Goal: Task Accomplishment & Management: Manage account settings

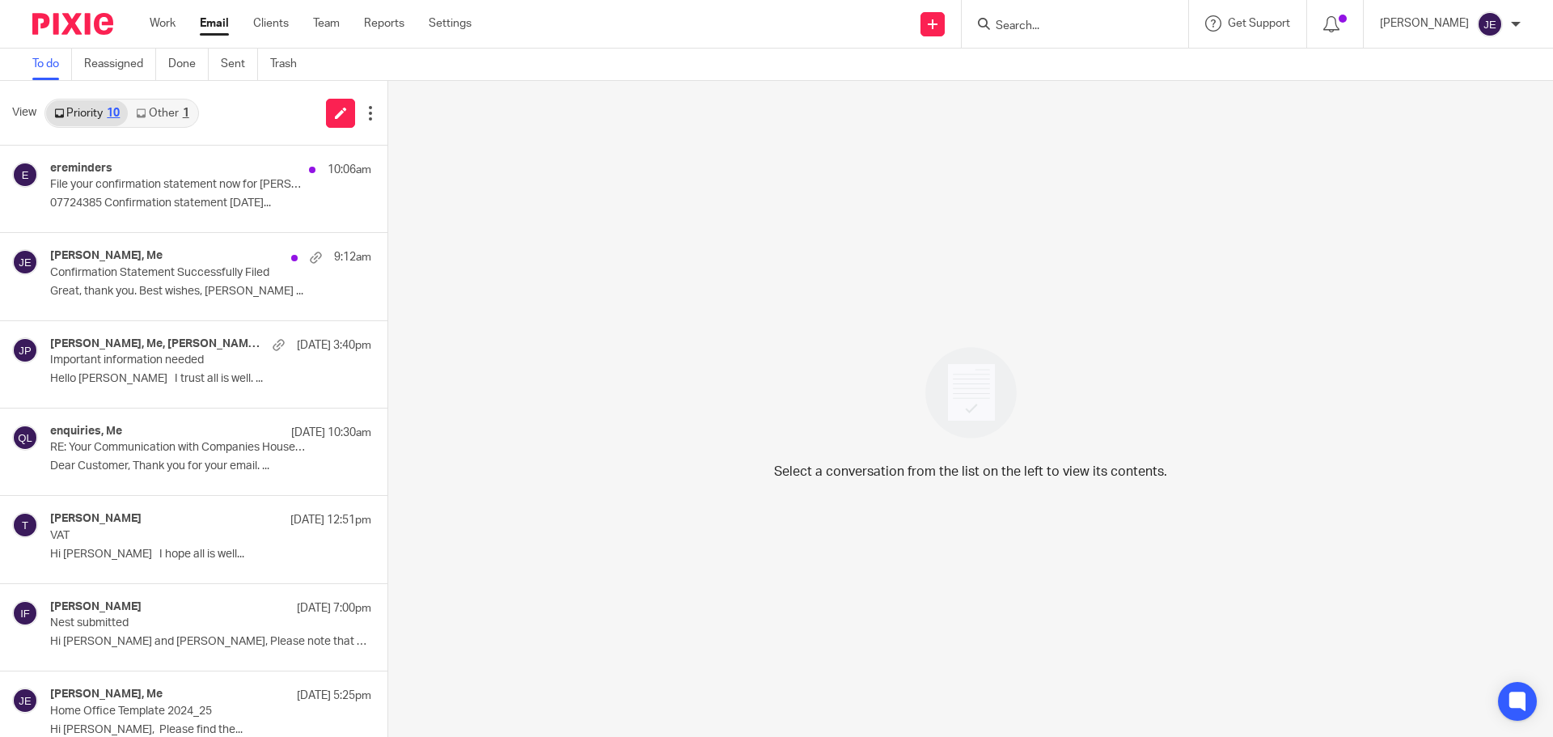
click at [177, 105] on link "Other 1" at bounding box center [162, 113] width 69 height 26
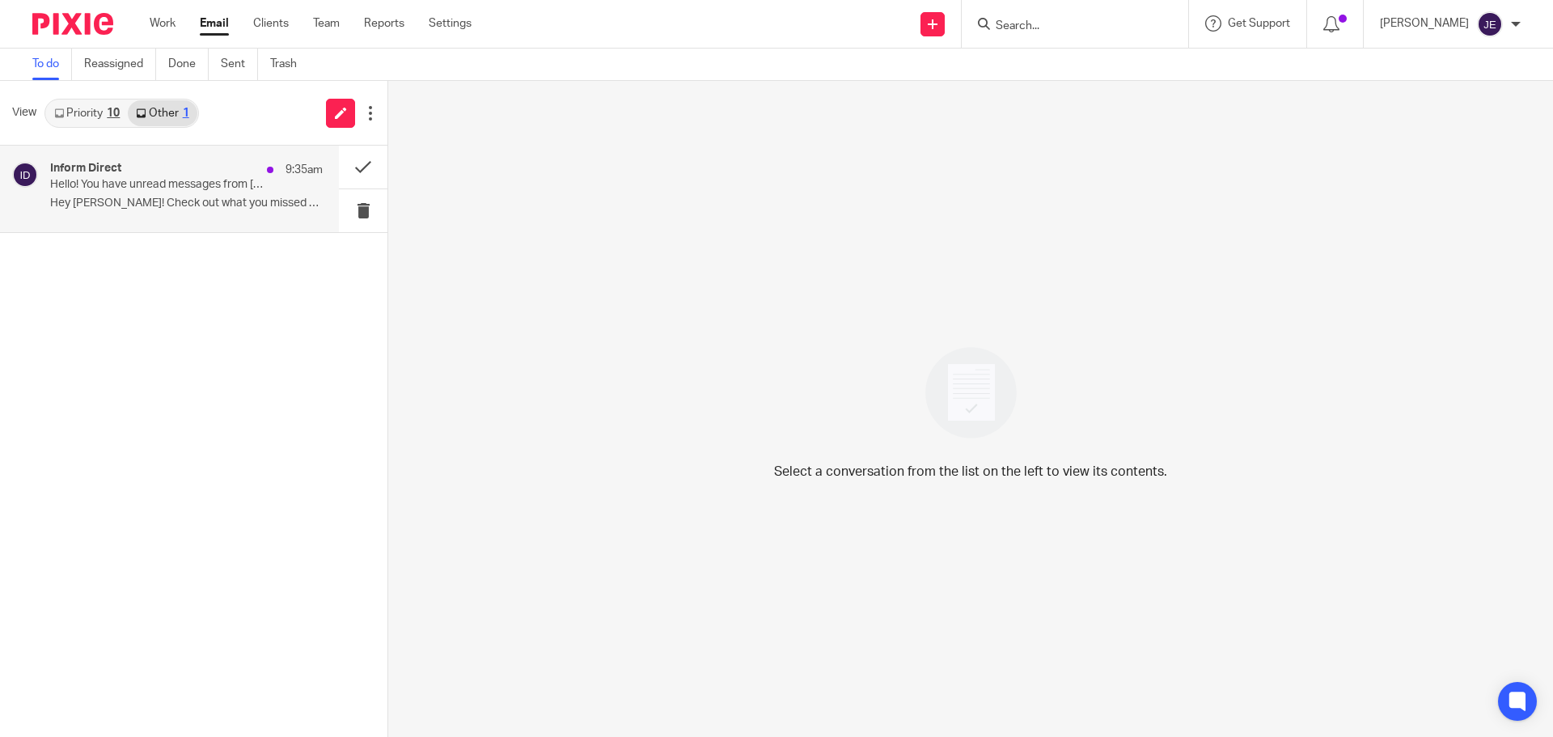
click at [185, 180] on p "Hello! You have unread messages from [DOMAIN_NAME]" at bounding box center [159, 185] width 218 height 14
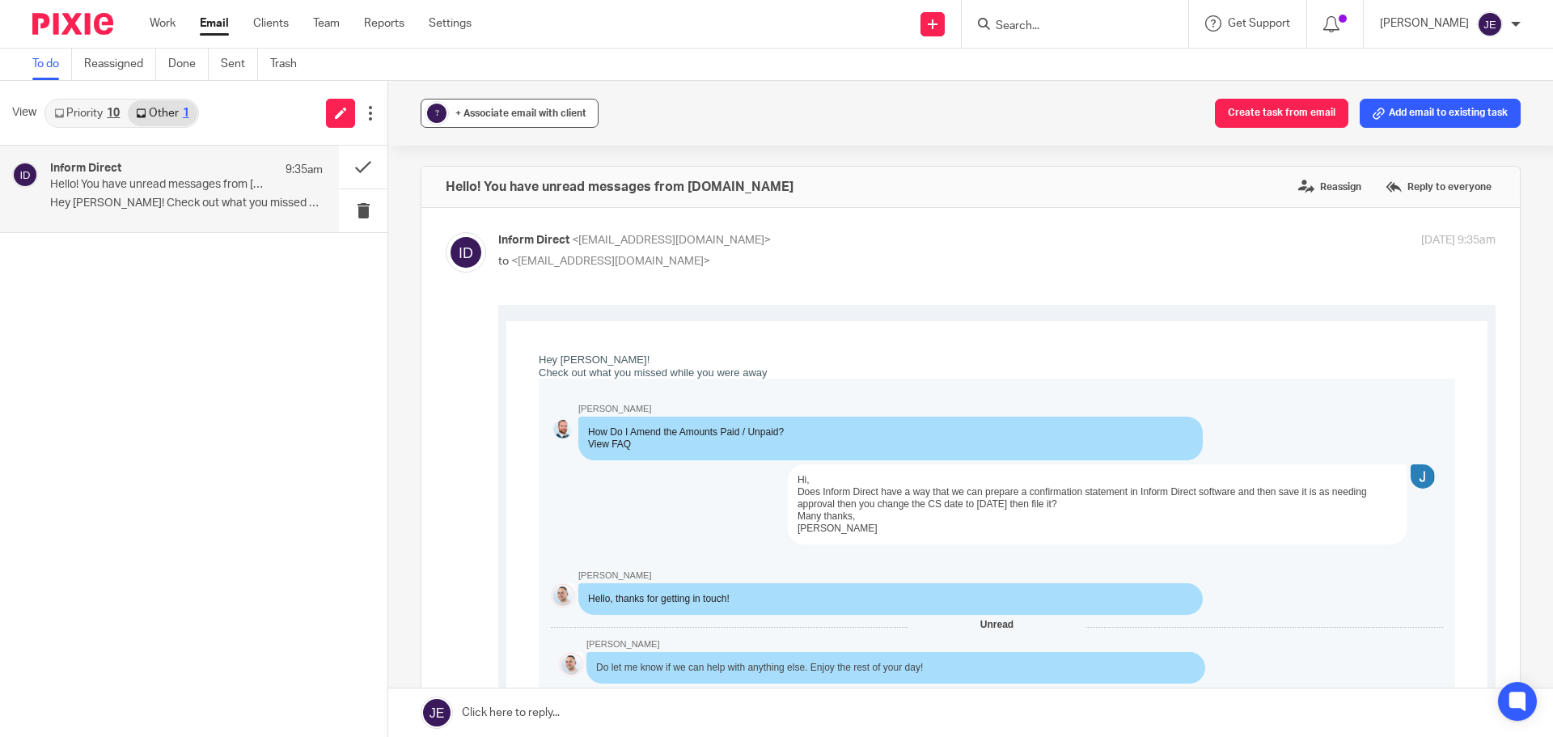
click at [478, 117] on span "+ Associate email with client" at bounding box center [520, 113] width 131 height 10
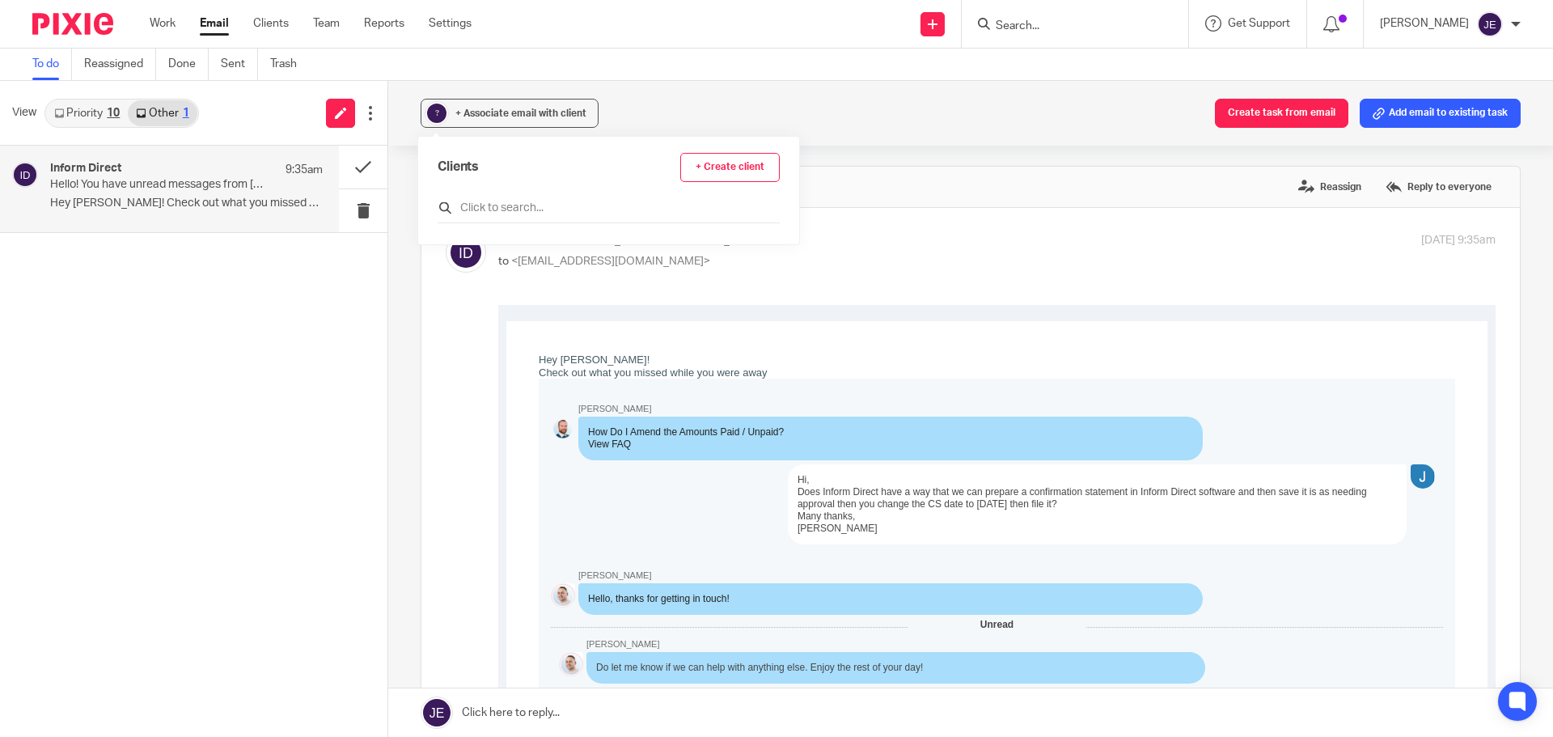
click at [476, 199] on div at bounding box center [609, 210] width 342 height 25
click at [476, 208] on input "text" at bounding box center [609, 208] width 342 height 16
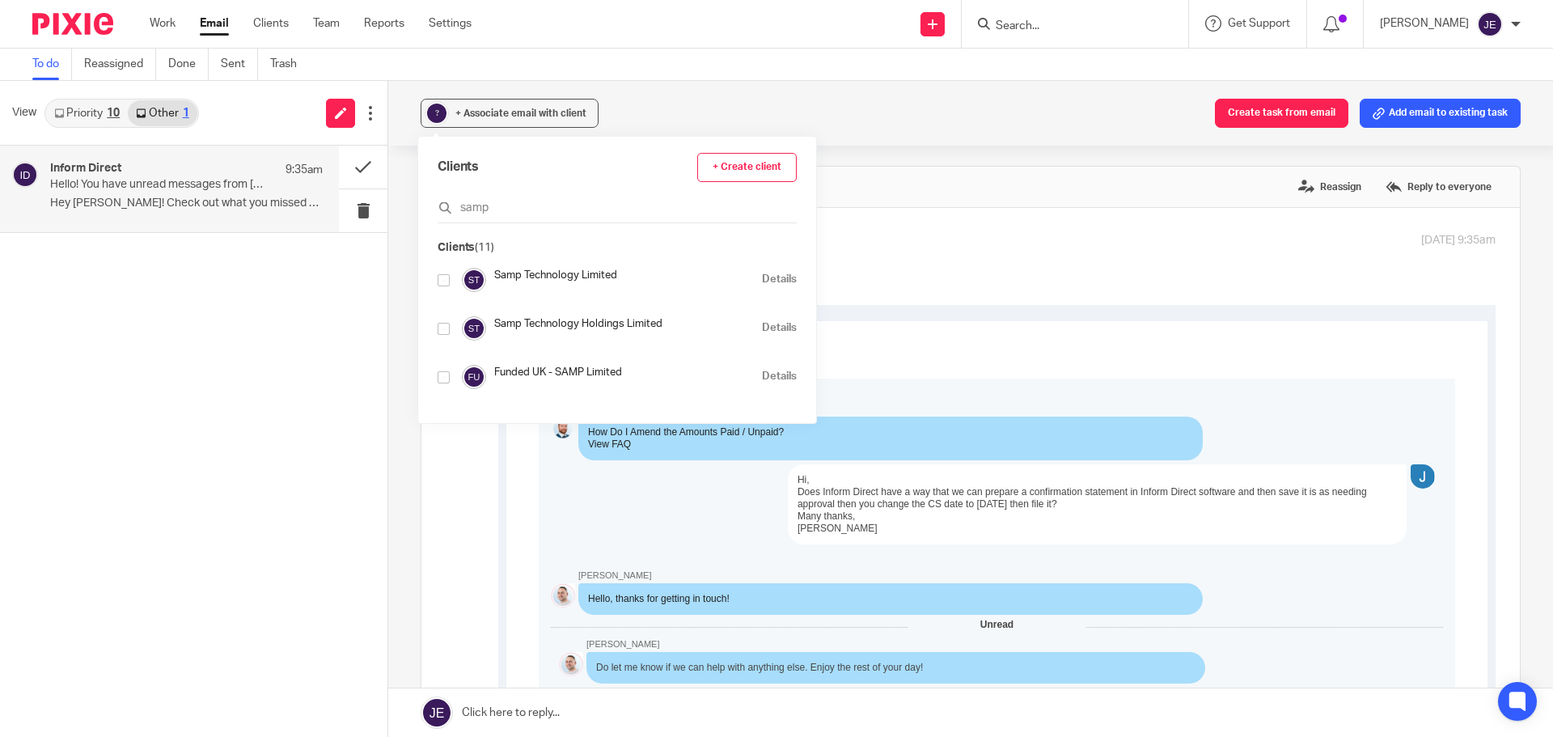
type input "samp"
click at [448, 282] on input "checkbox" at bounding box center [444, 280] width 12 height 12
checkbox input "true"
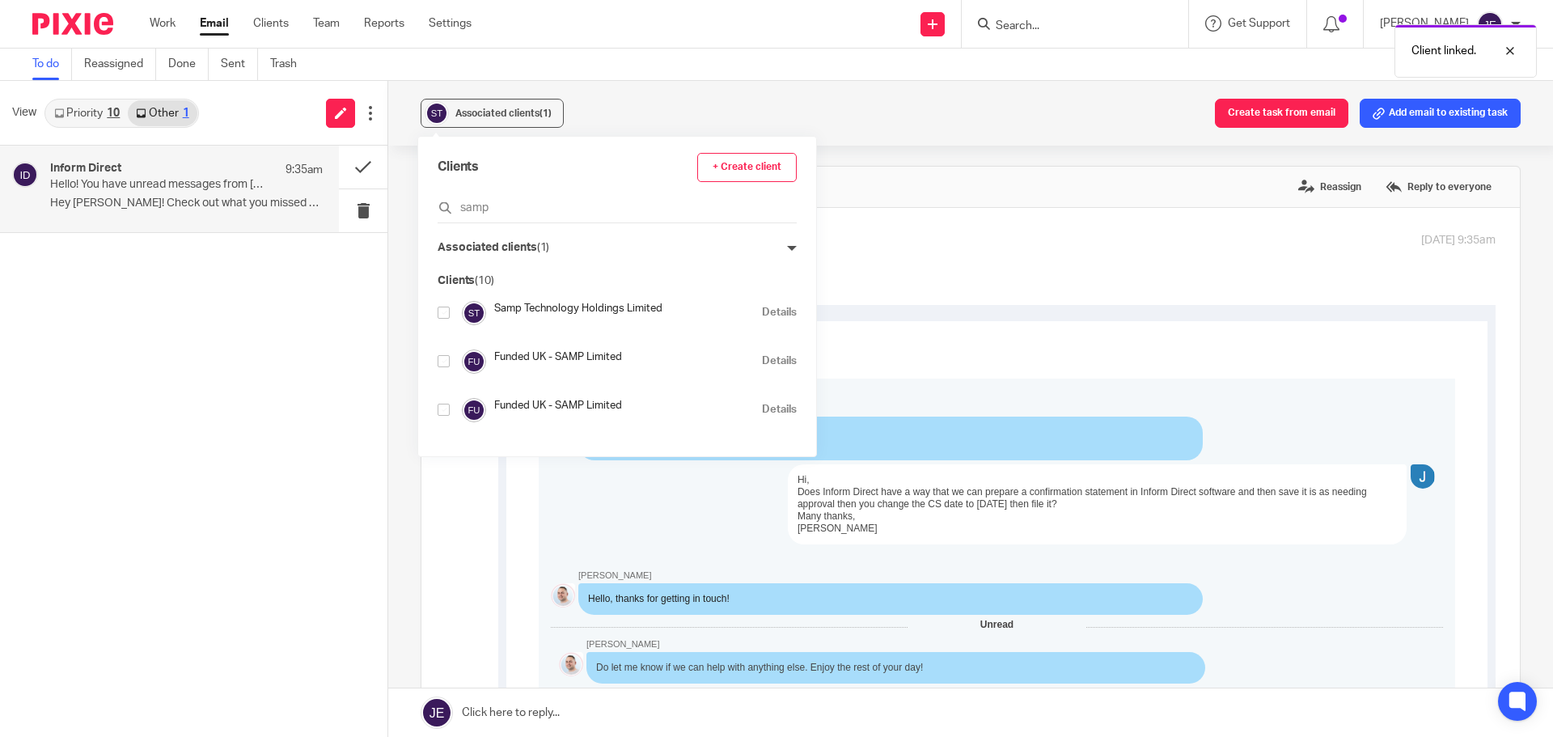
click at [445, 315] on input "checkbox" at bounding box center [444, 313] width 12 height 12
checkbox input "true"
click at [527, 211] on input "samp" at bounding box center [617, 208] width 359 height 16
click at [740, 242] on div "Associated clients (2) Clear all" at bounding box center [617, 247] width 359 height 17
click at [787, 245] on icon at bounding box center [792, 248] width 10 height 10
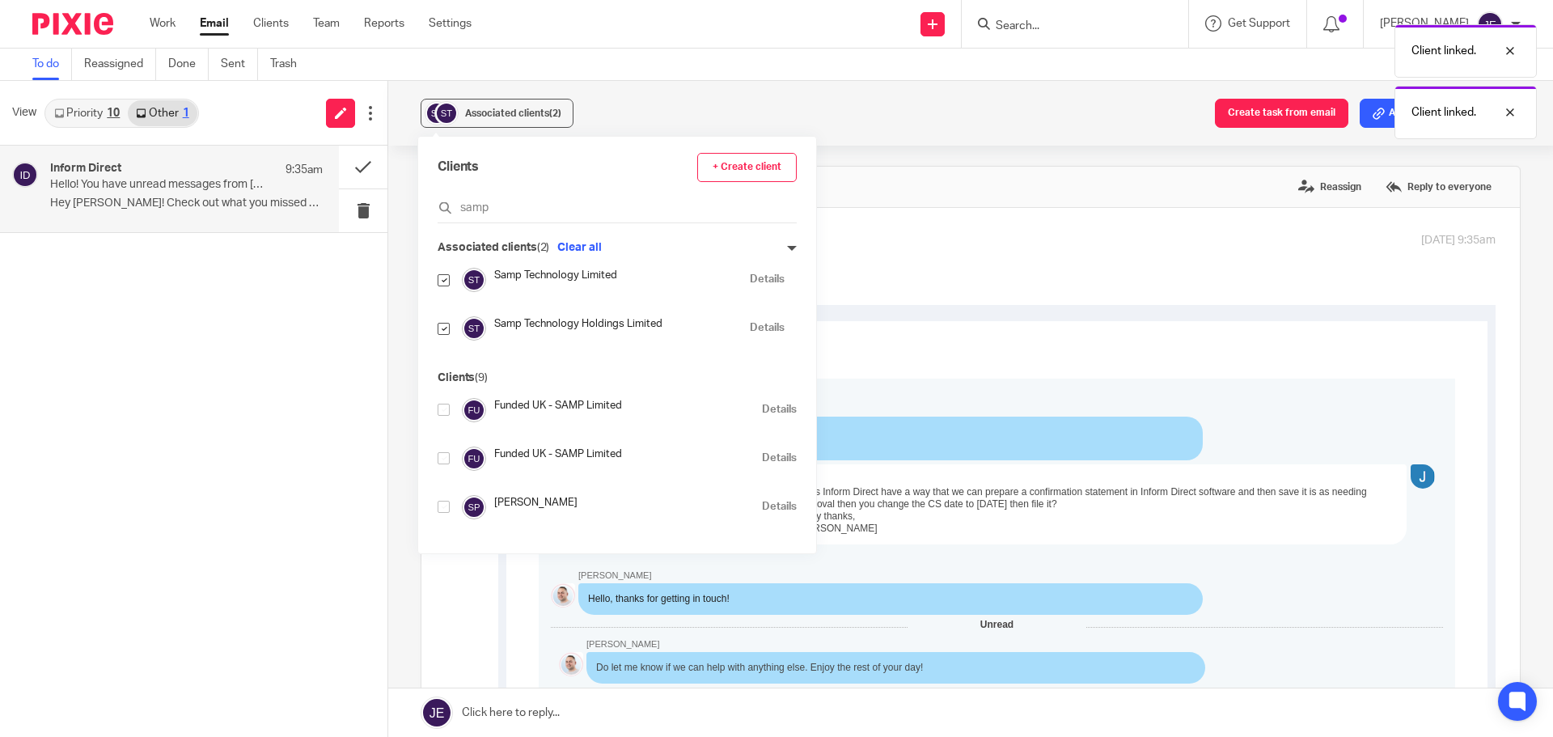
click at [438, 278] on input "checkbox" at bounding box center [444, 280] width 12 height 12
checkbox input "false"
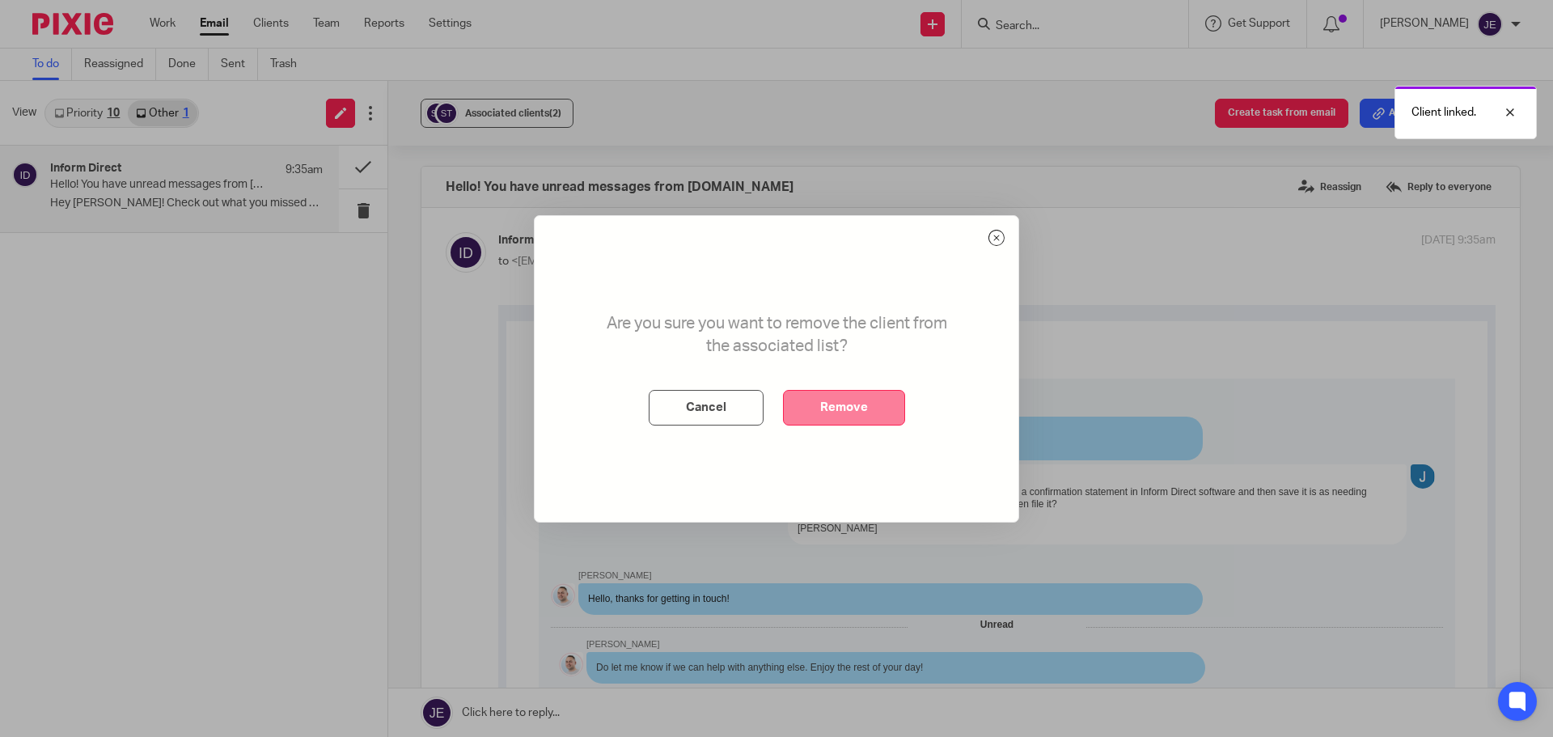
click at [835, 409] on button "Remove" at bounding box center [844, 408] width 122 height 36
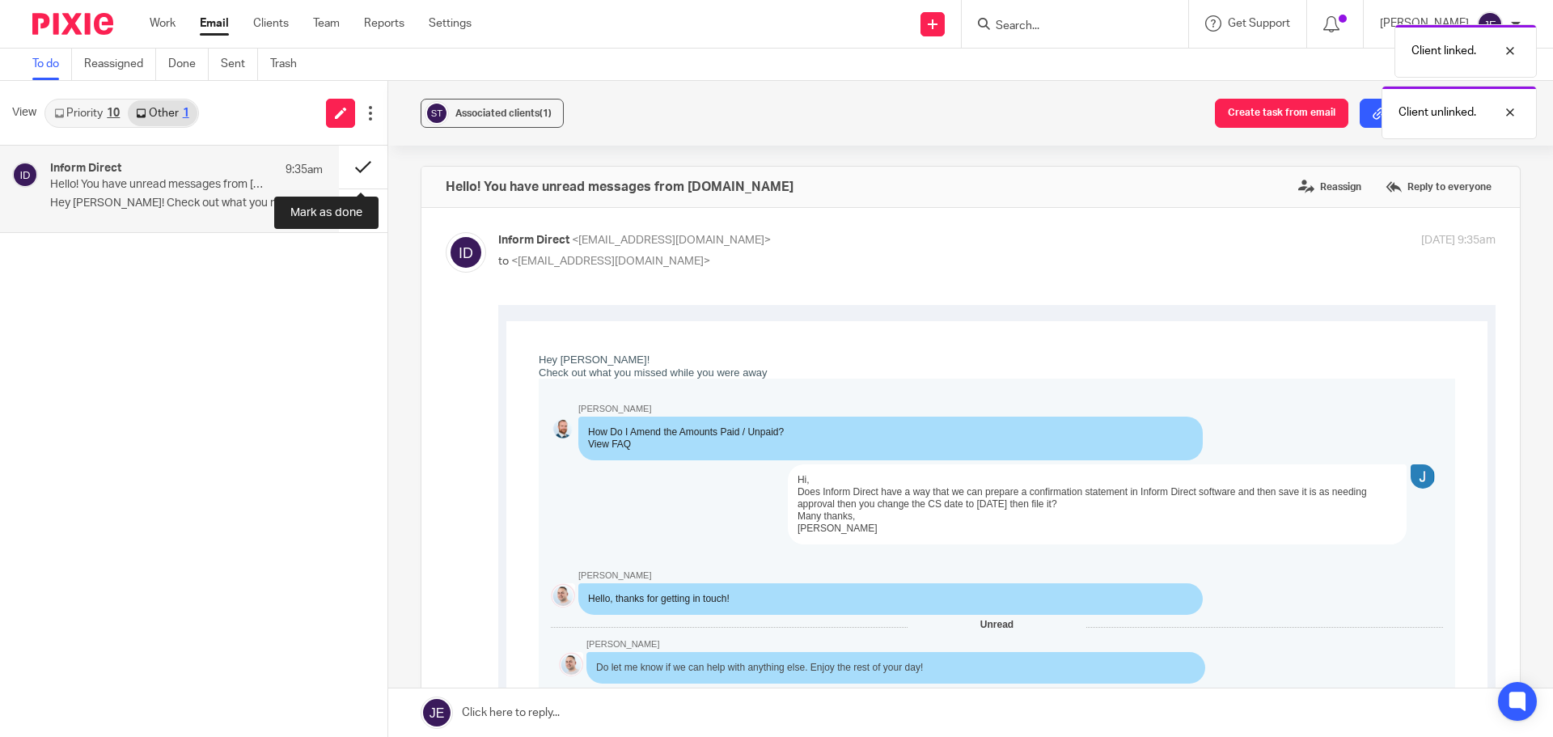
click at [362, 173] on button at bounding box center [363, 167] width 49 height 43
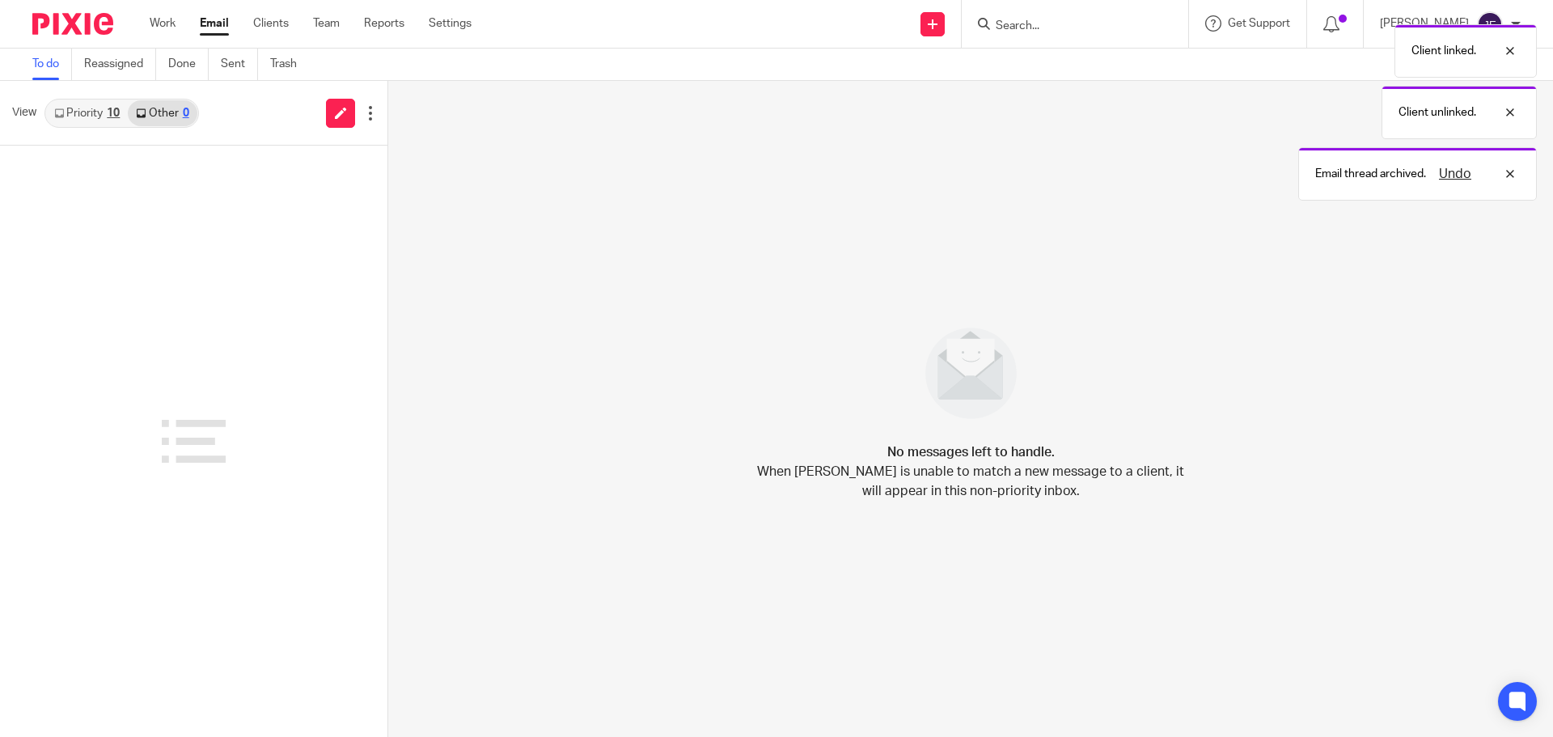
click at [90, 117] on link "Priority 10" at bounding box center [87, 113] width 82 height 26
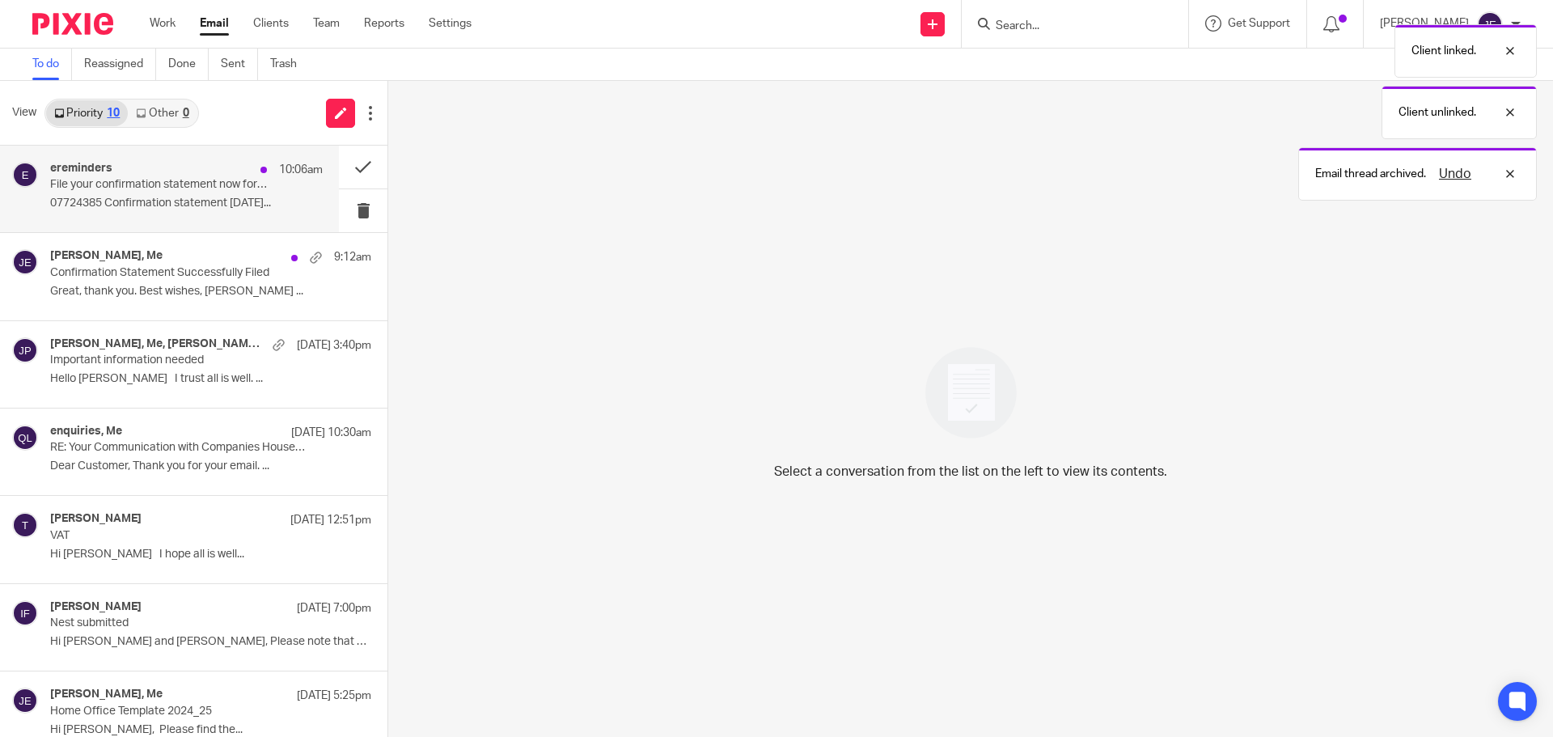
click at [132, 185] on p "File your confirmation statement now for [PERSON_NAME] AND PARTNERS LTD 07724385" at bounding box center [159, 185] width 218 height 14
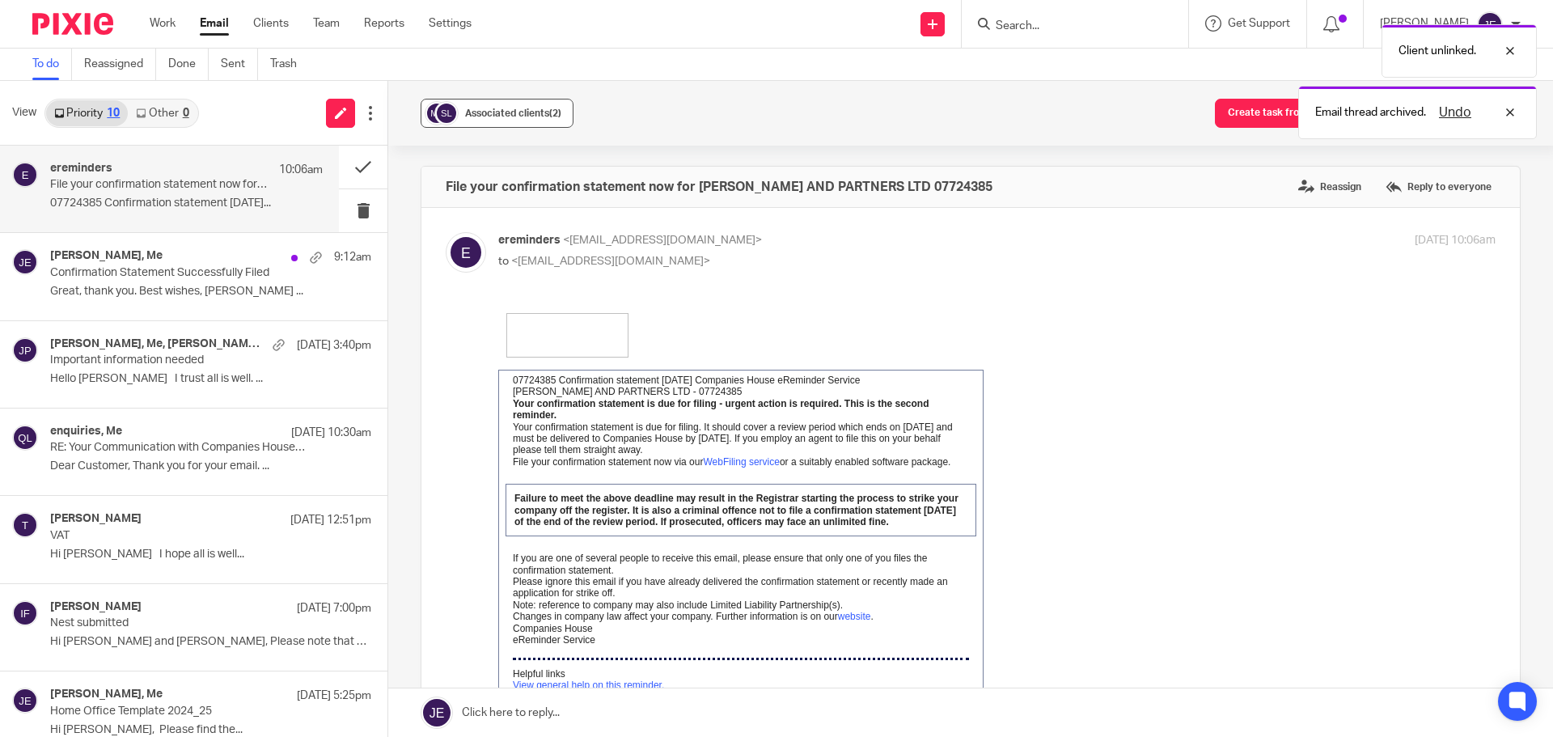
click at [522, 116] on span "Associated clients (2)" at bounding box center [513, 113] width 96 height 10
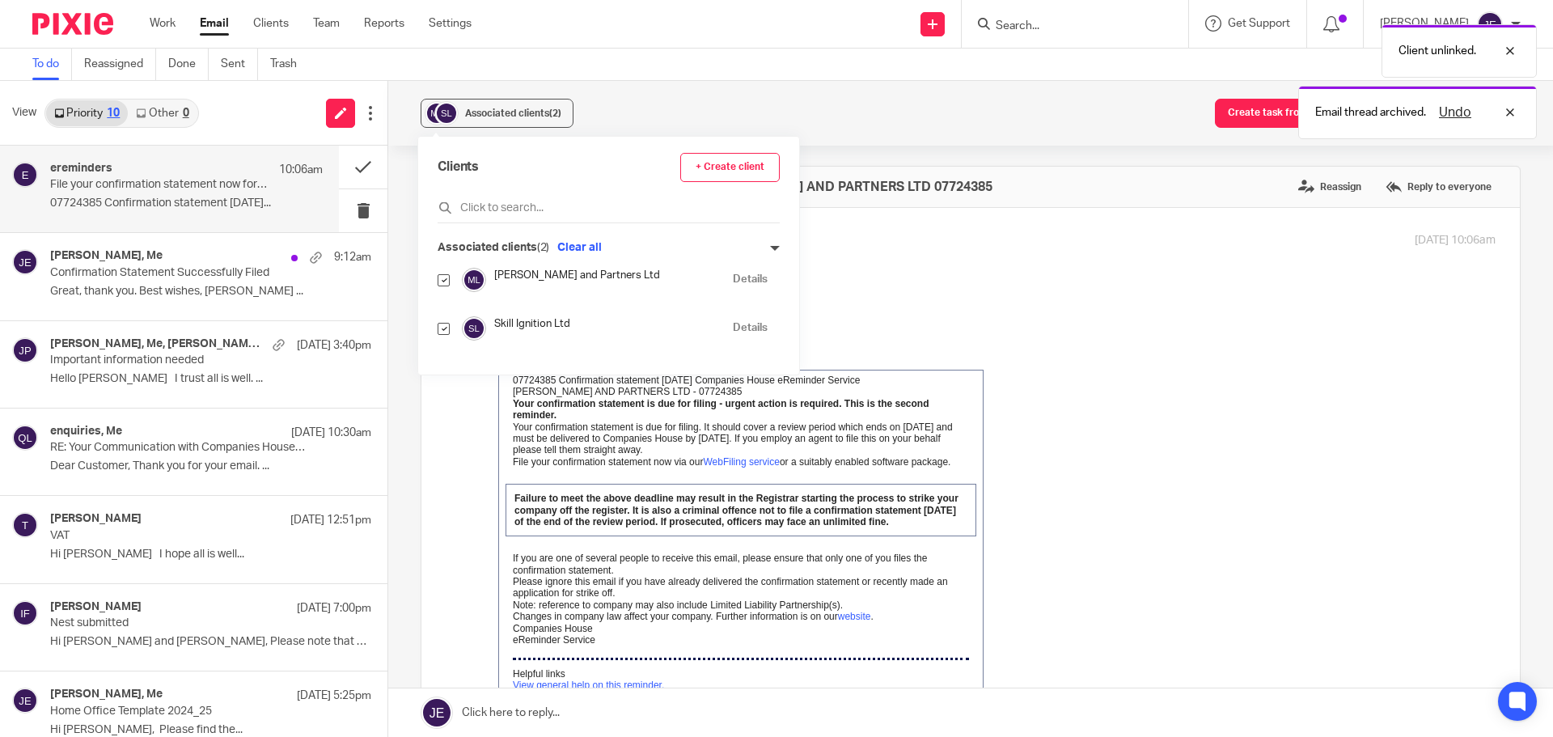
click at [441, 334] on input "checkbox" at bounding box center [444, 329] width 12 height 12
checkbox input "false"
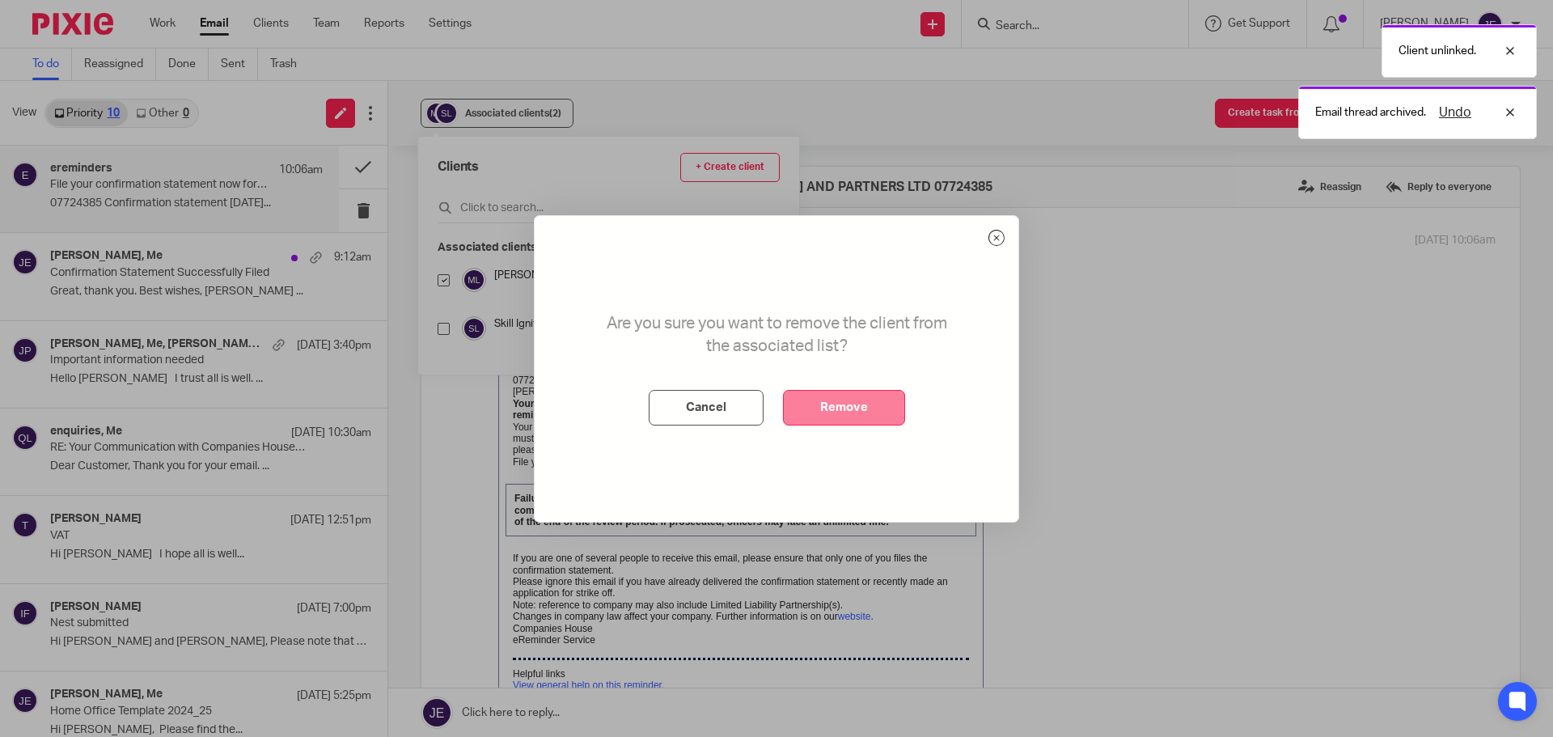
click at [842, 402] on button "Remove" at bounding box center [844, 408] width 122 height 36
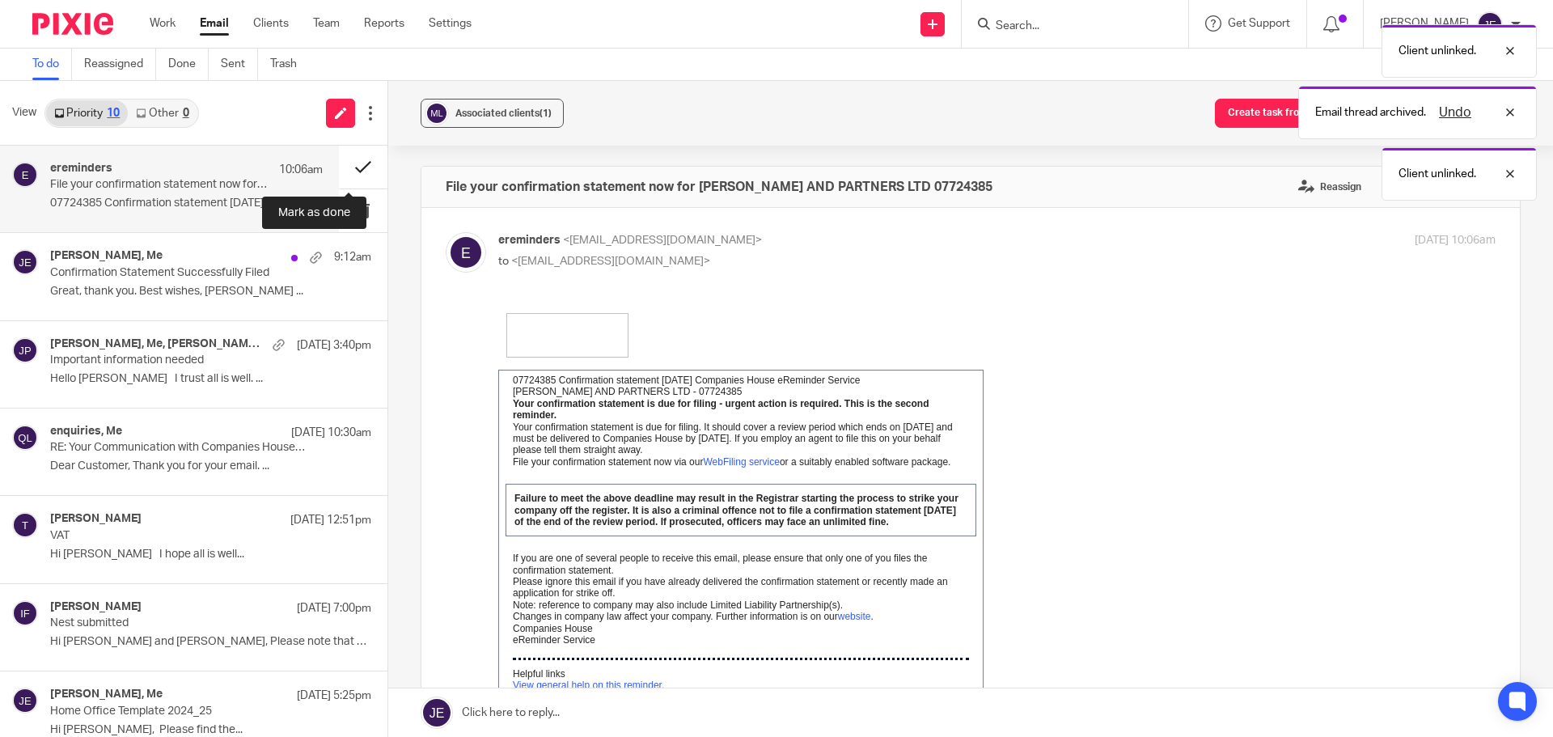
click at [345, 164] on button at bounding box center [363, 167] width 49 height 43
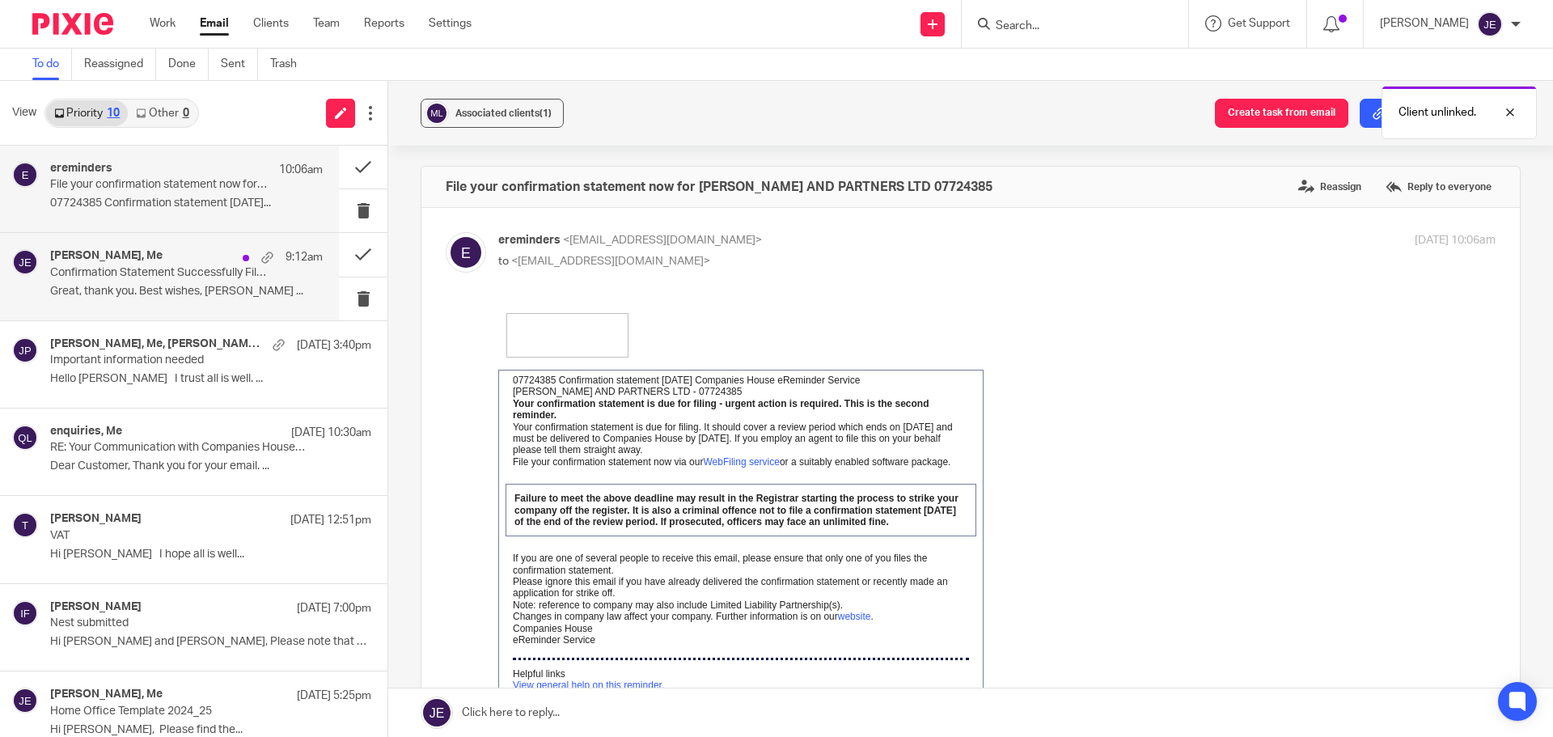
click at [153, 289] on p "Great, thank you. Best wishes, [PERSON_NAME] ..." at bounding box center [186, 292] width 273 height 14
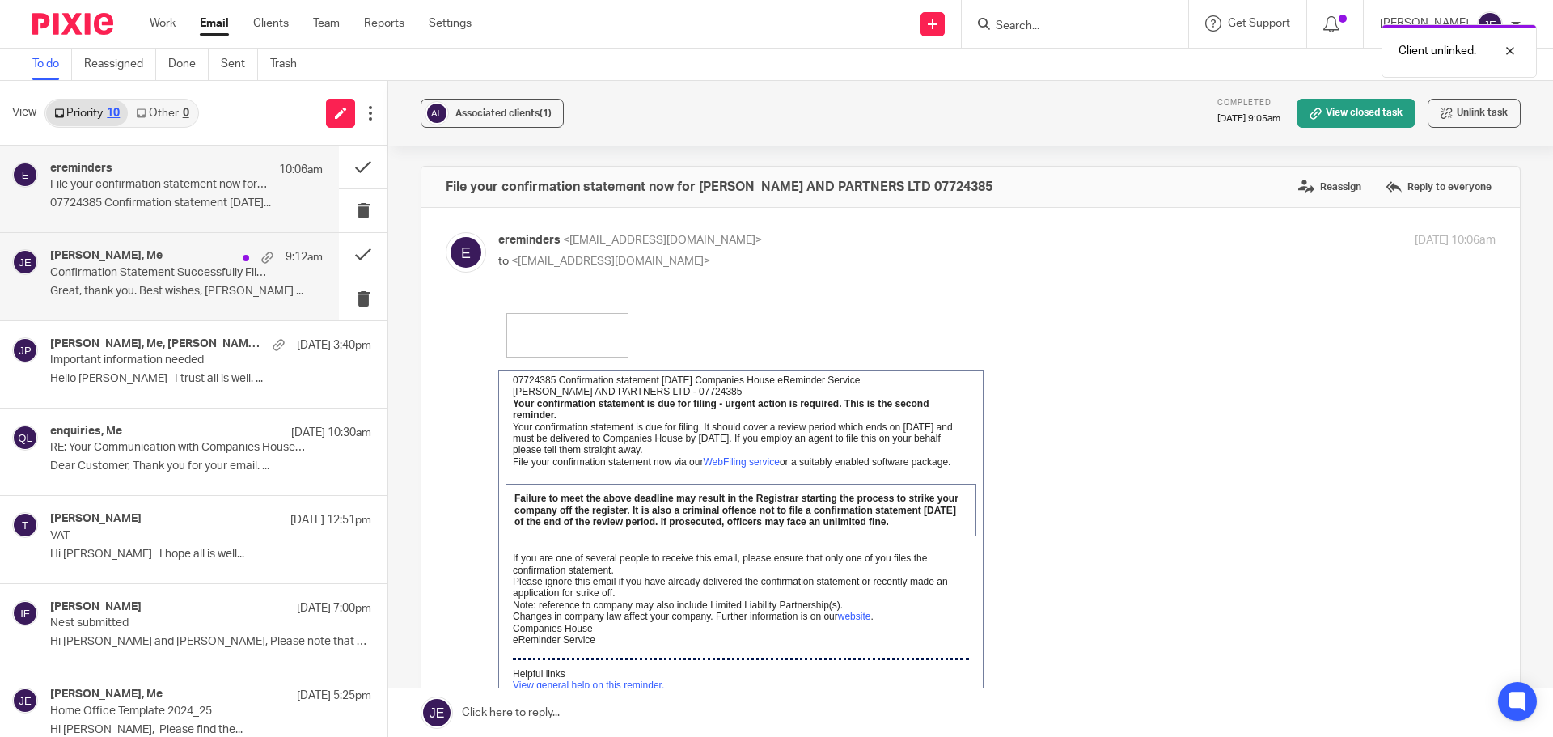
click at [131, 181] on p "File your confirmation statement now for [PERSON_NAME] AND PARTNERS LTD 07724385" at bounding box center [159, 185] width 218 height 14
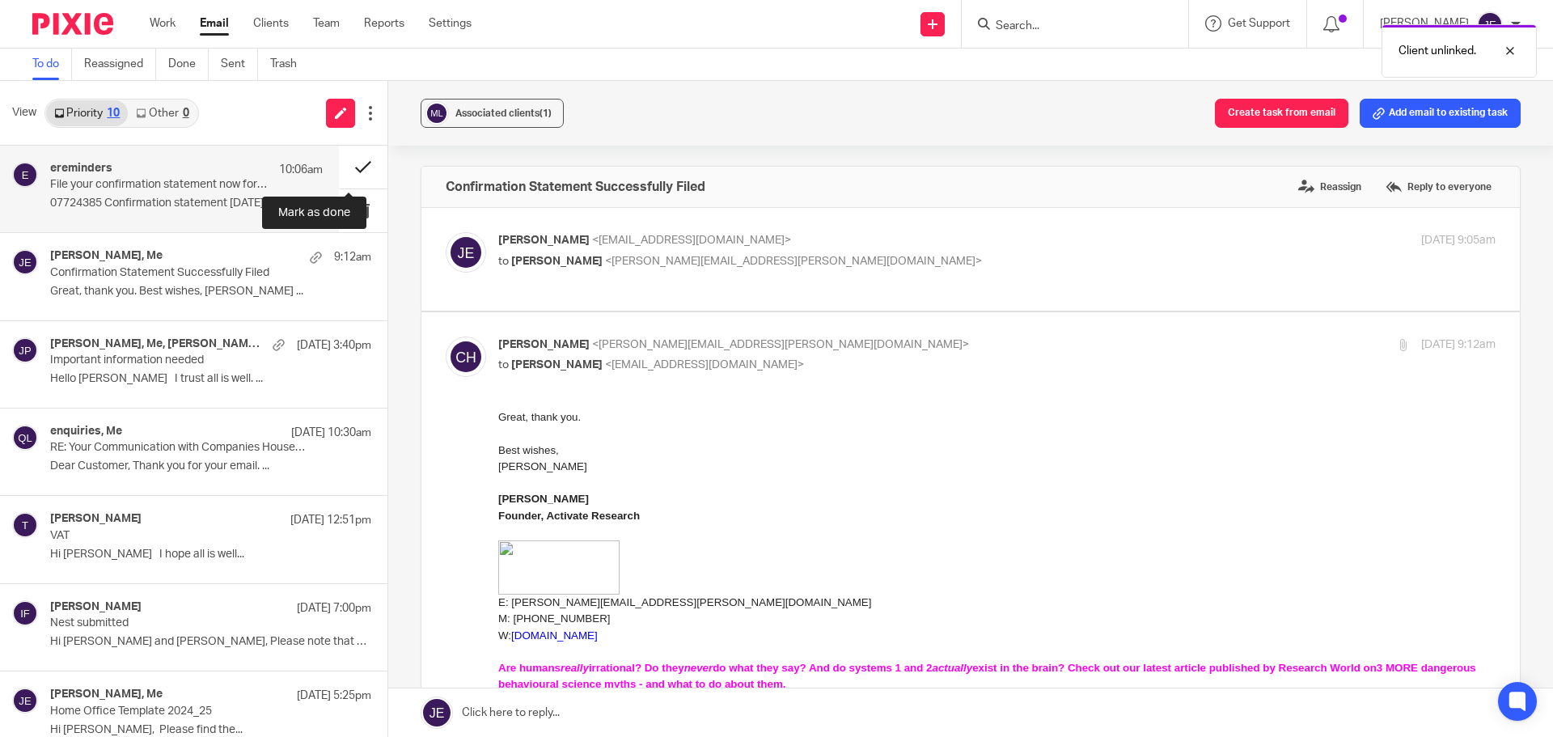
click at [339, 168] on button at bounding box center [363, 167] width 49 height 43
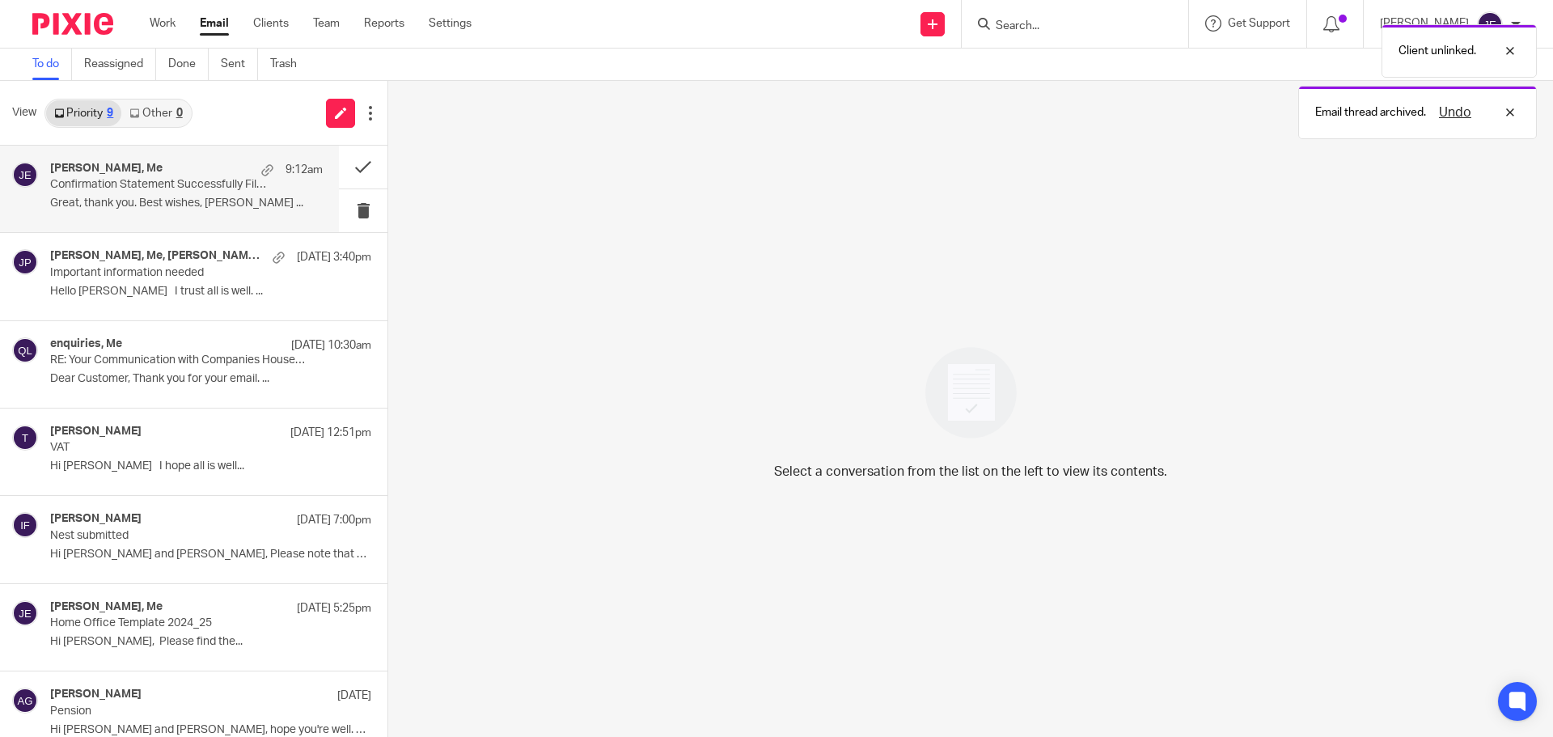
click at [139, 168] on h4 "[PERSON_NAME], Me" at bounding box center [106, 169] width 112 height 14
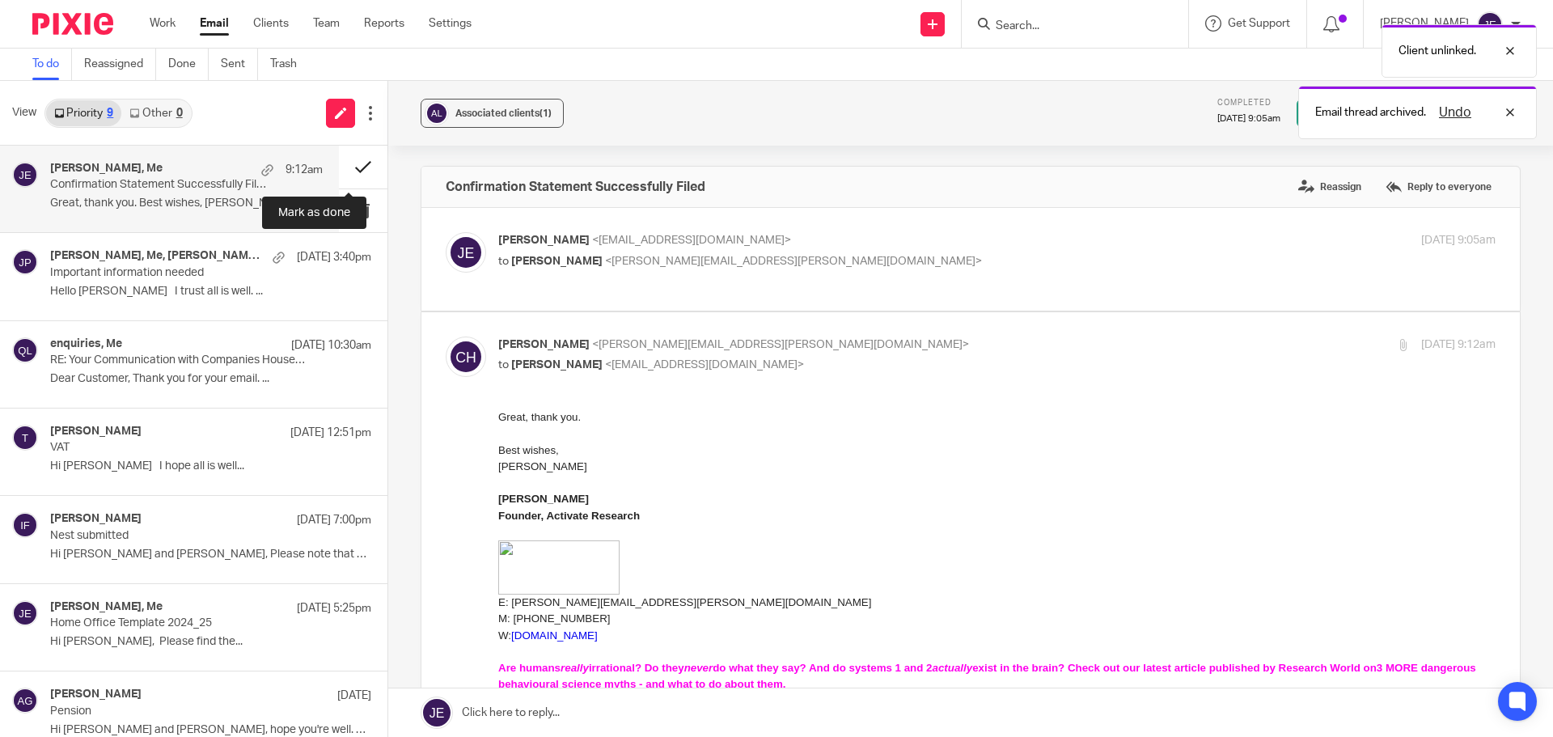
click at [339, 167] on button at bounding box center [363, 167] width 49 height 43
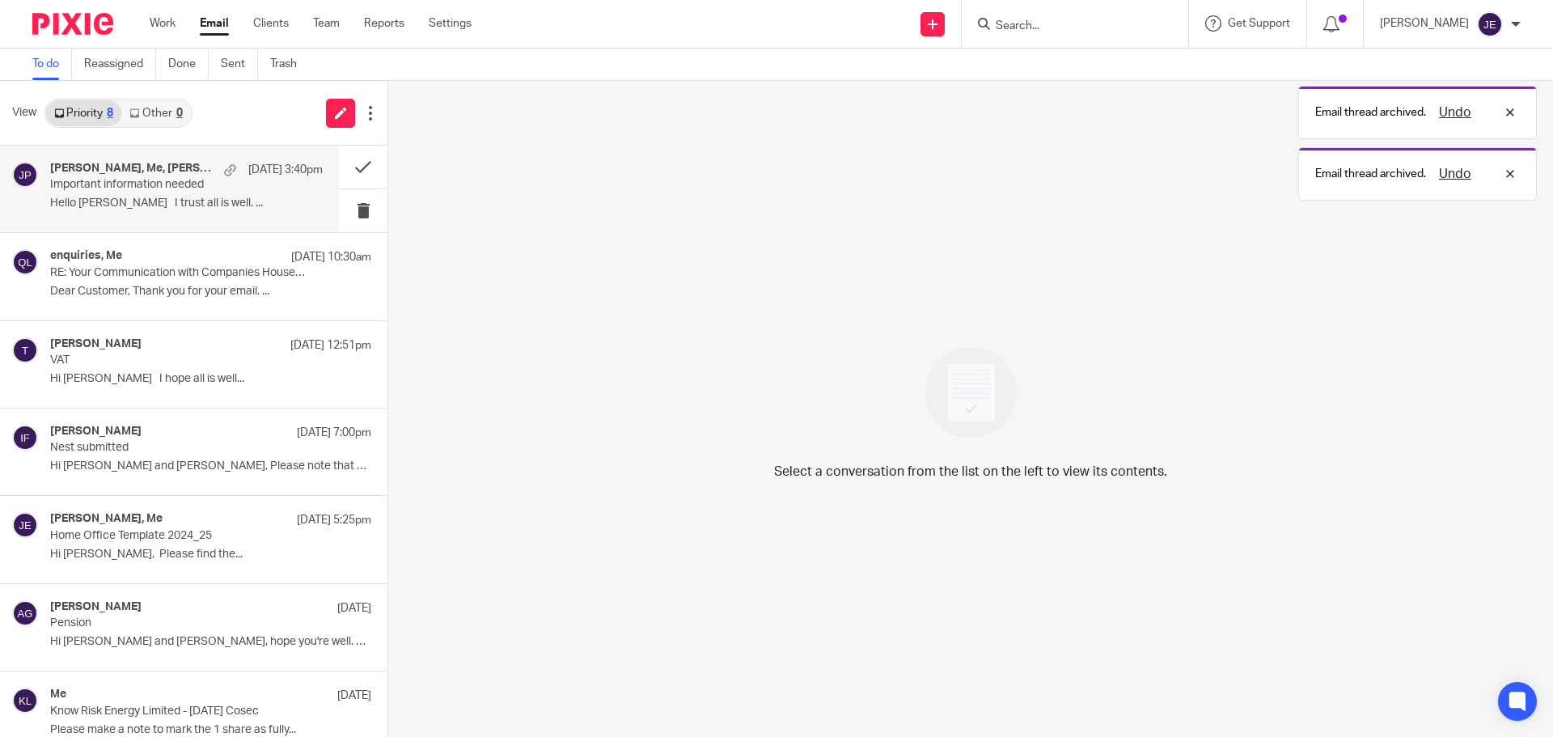
click at [154, 183] on p "Important information needed" at bounding box center [159, 185] width 218 height 14
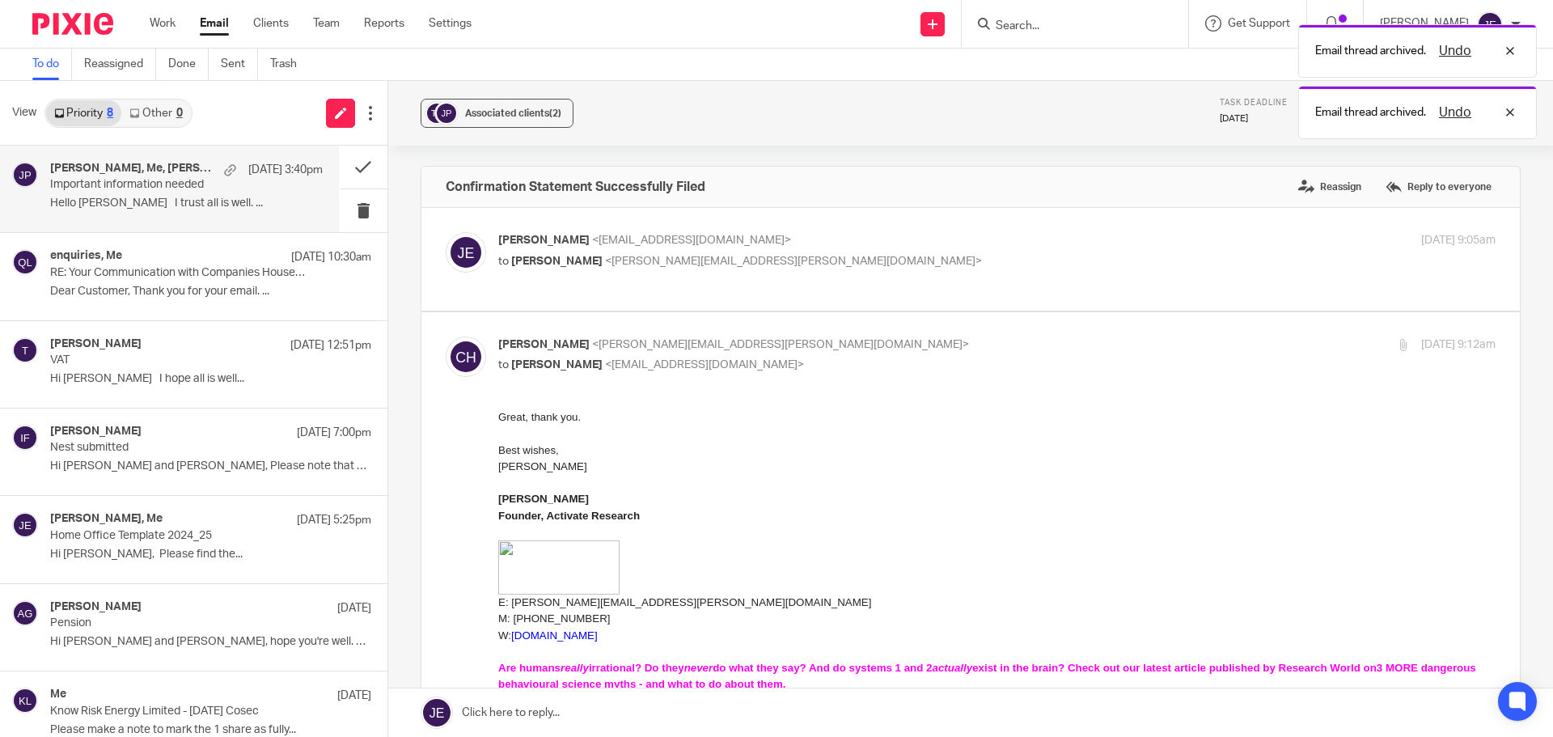
click at [151, 124] on link "Other 0" at bounding box center [155, 113] width 69 height 26
